Goal: Entertainment & Leisure: Browse casually

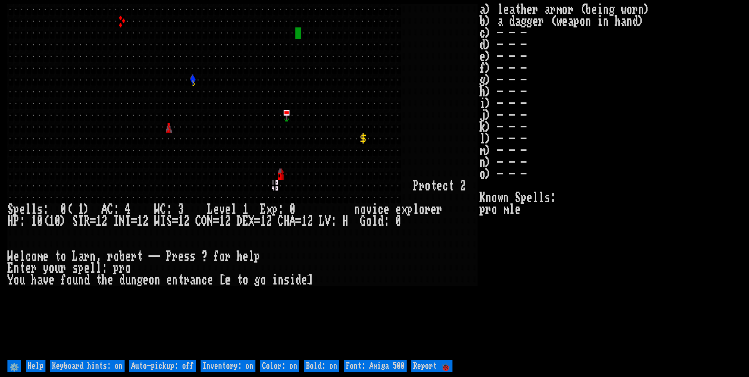
click at [174, 365] on off "Auto-pickup: off" at bounding box center [162, 366] width 67 height 12
type off "Auto-pickup: on"
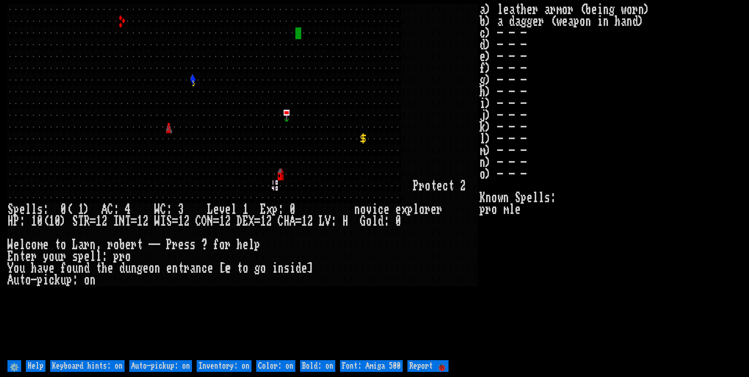
click at [212, 365] on on "Inventory: on" at bounding box center [224, 366] width 55 height 12
type on "Inventory: off"
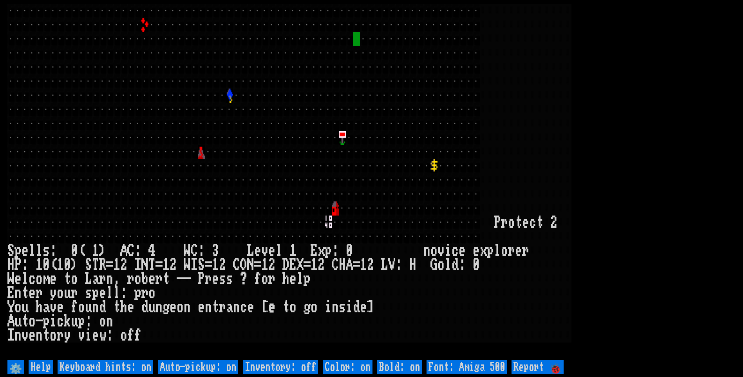
click at [483, 361] on 500 "Font: Amiga 500" at bounding box center [466, 367] width 80 height 14
